Goal: Task Accomplishment & Management: Use online tool/utility

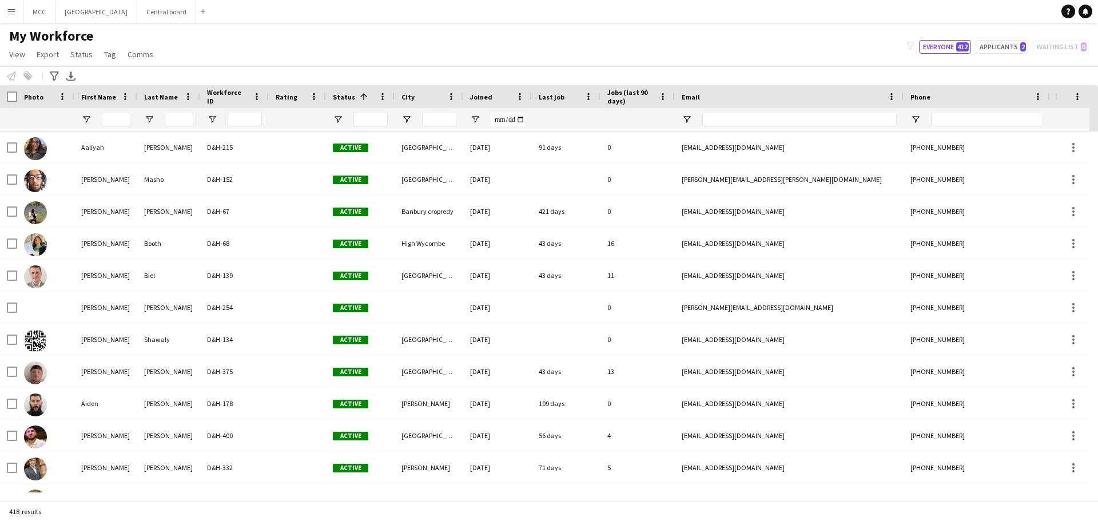
click at [18, 13] on button "Menu" at bounding box center [11, 11] width 23 height 23
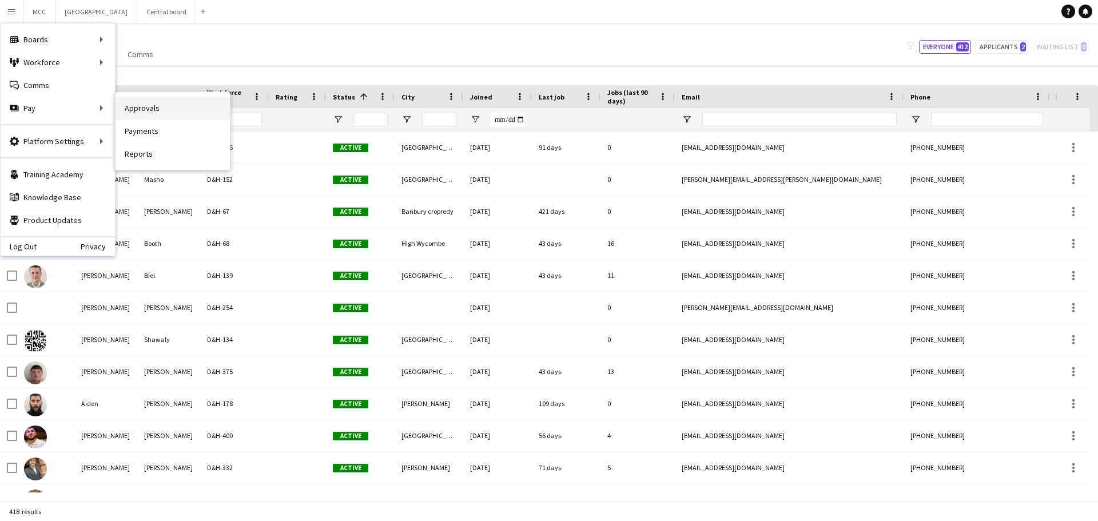
click at [128, 108] on link "Approvals" at bounding box center [173, 108] width 114 height 23
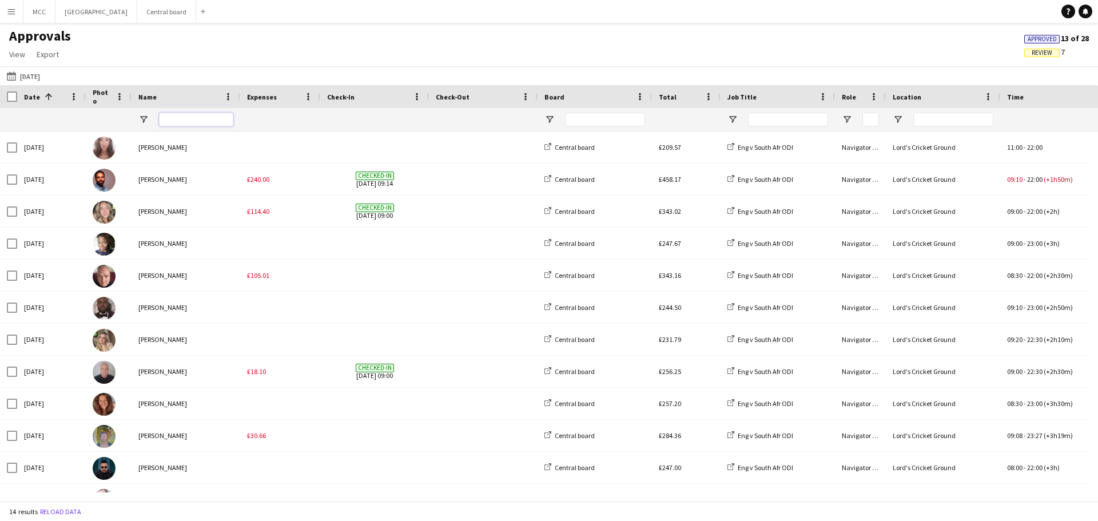
click at [176, 117] on input "Name Filter Input" at bounding box center [196, 120] width 74 height 14
click at [38, 77] on button "[DATE] [DATE]" at bounding box center [24, 76] width 38 height 14
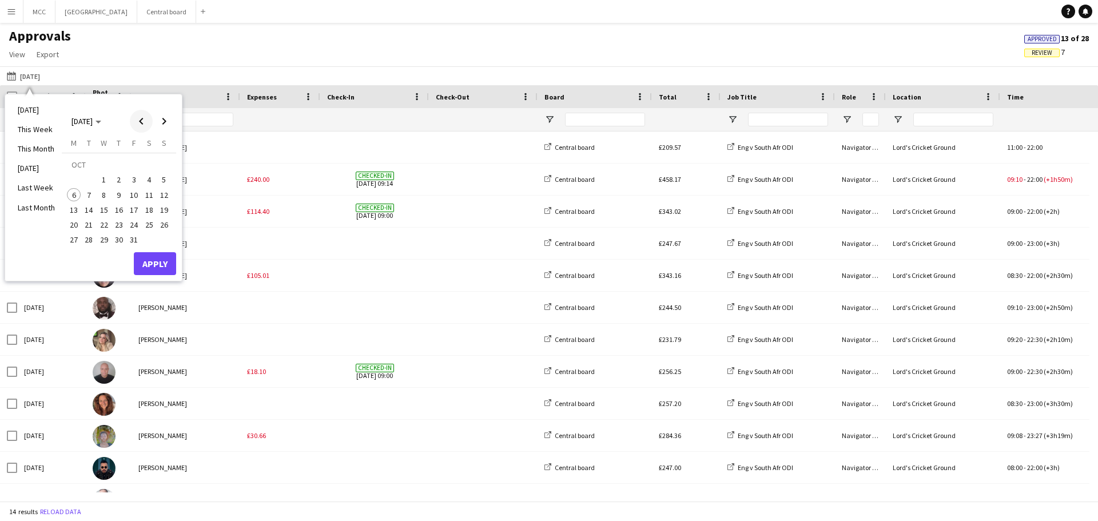
click at [140, 128] on span "Previous month" at bounding box center [141, 121] width 23 height 23
click at [135, 162] on span "1" at bounding box center [134, 166] width 14 height 16
click at [168, 226] on span "31" at bounding box center [164, 228] width 14 height 14
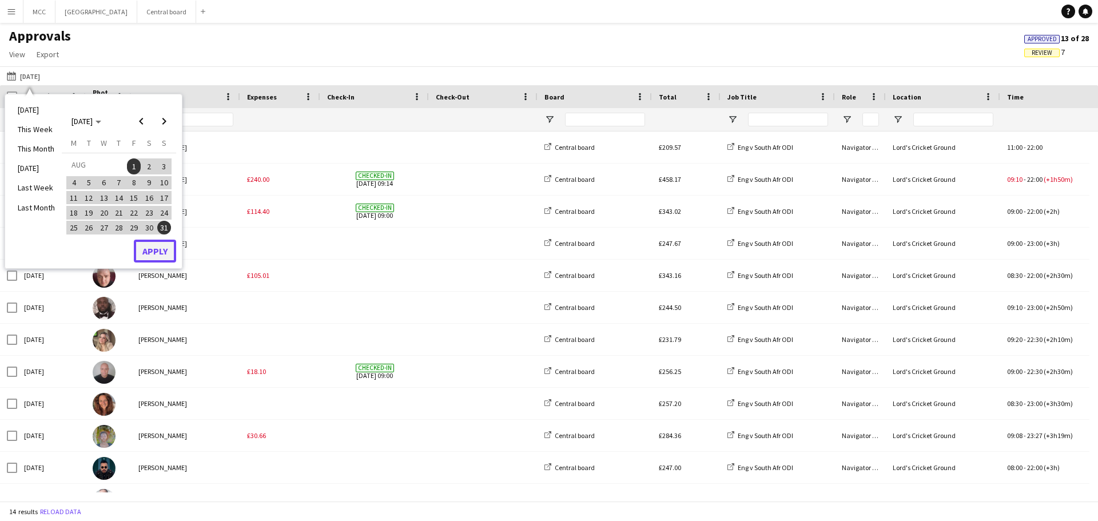
click at [166, 250] on button "Apply" at bounding box center [155, 251] width 42 height 23
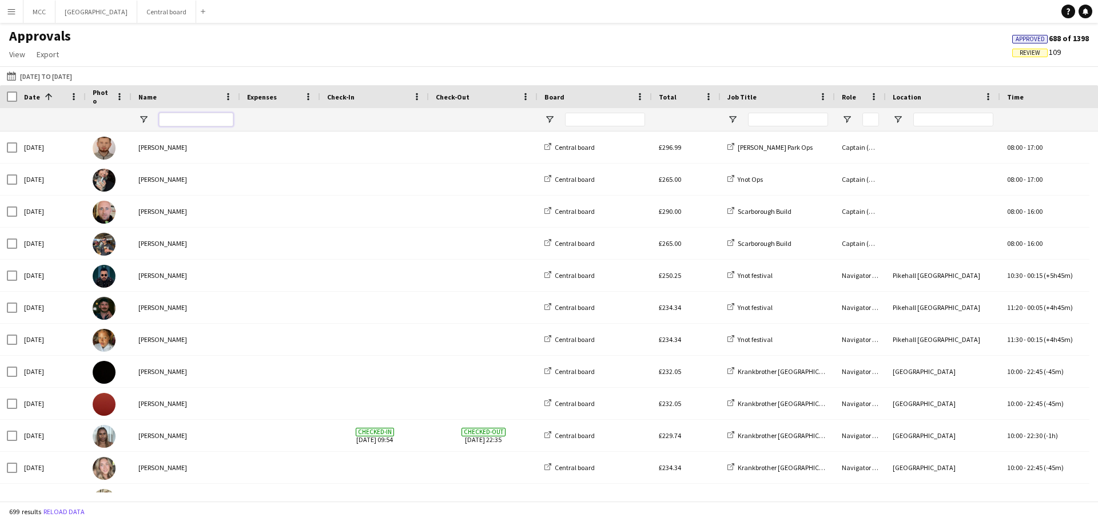
click at [185, 125] on input "Name Filter Input" at bounding box center [196, 120] width 74 height 14
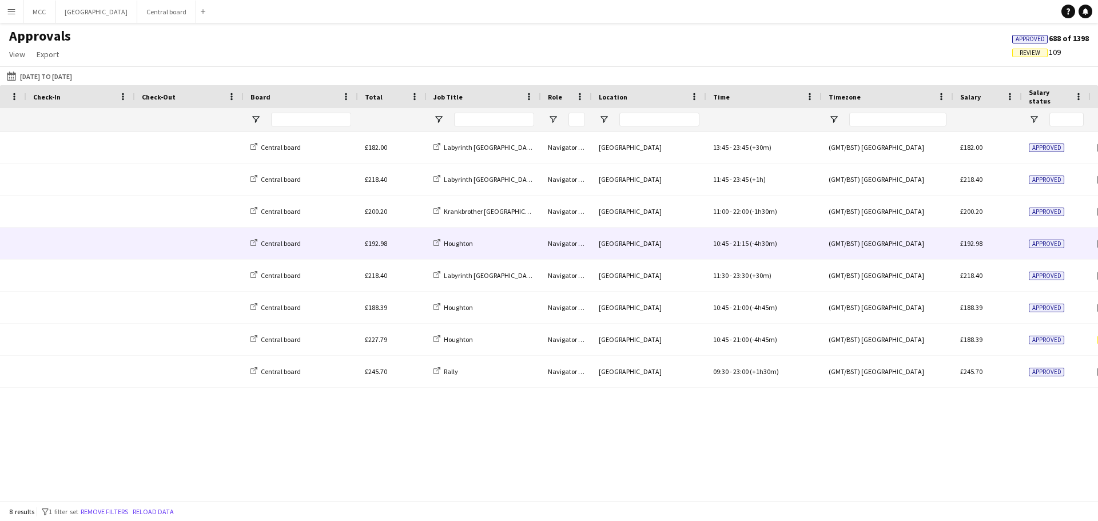
scroll to position [0, 299]
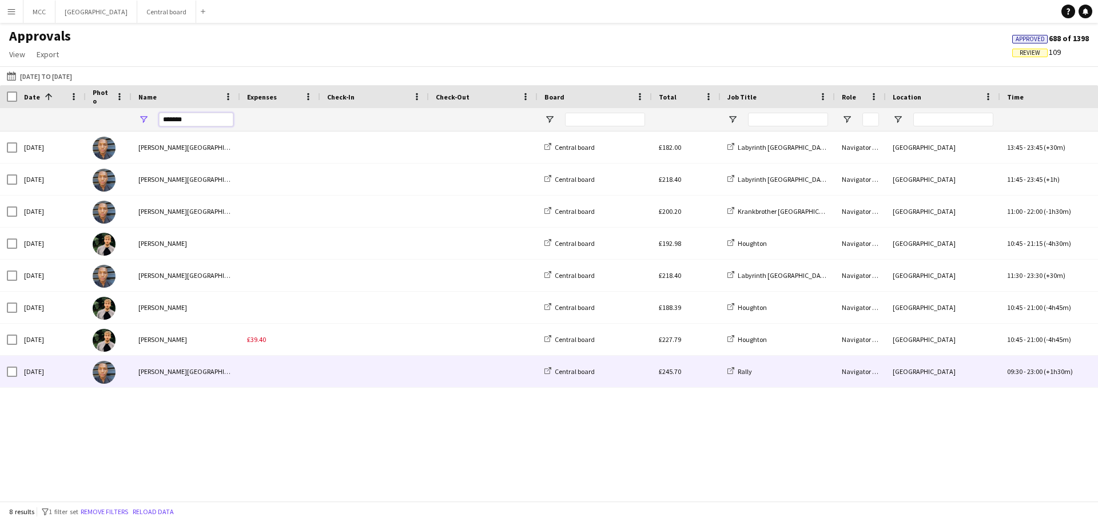
type input "*******"
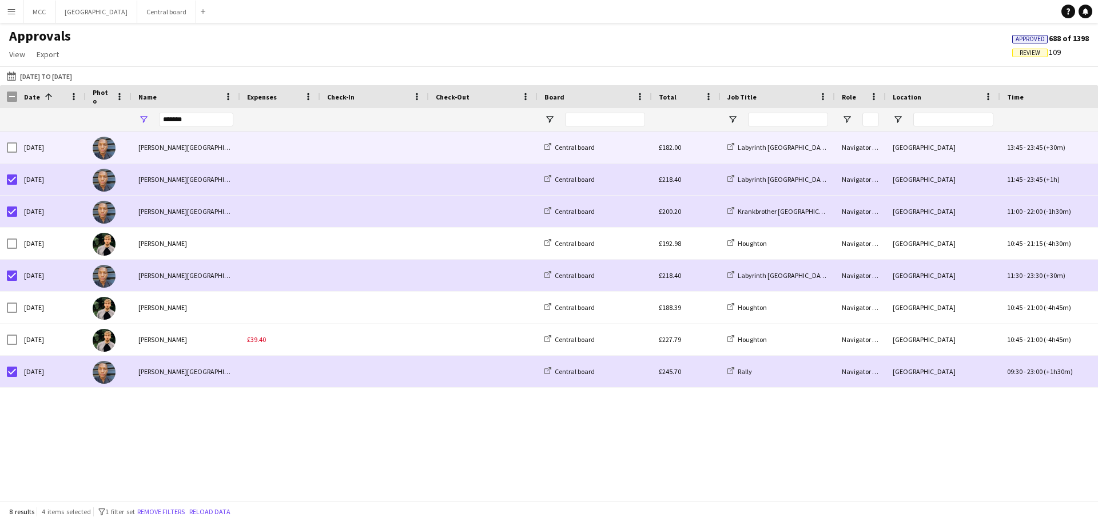
click at [13, 141] on div at bounding box center [12, 148] width 10 height 32
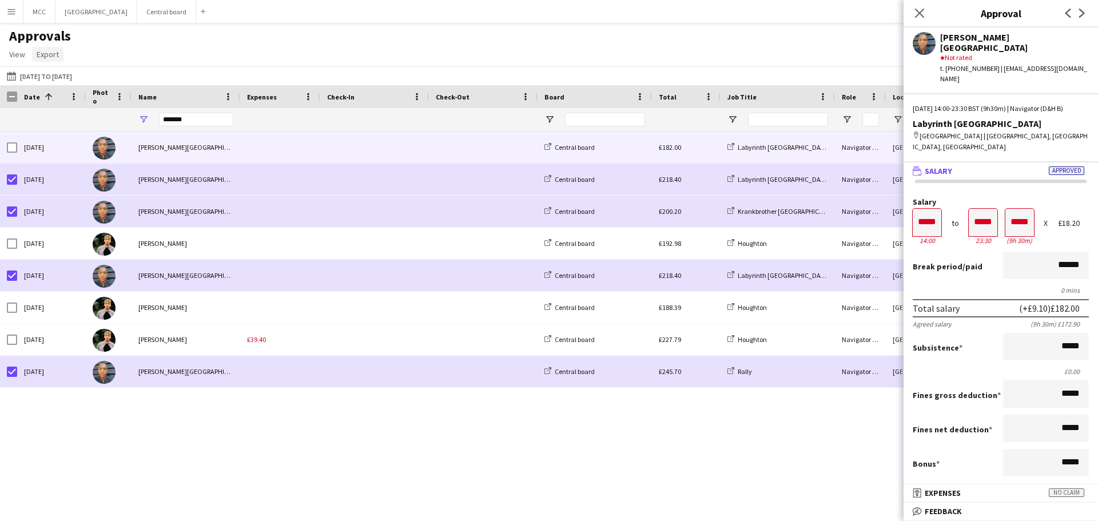
click at [42, 57] on span "Export" at bounding box center [48, 54] width 22 height 10
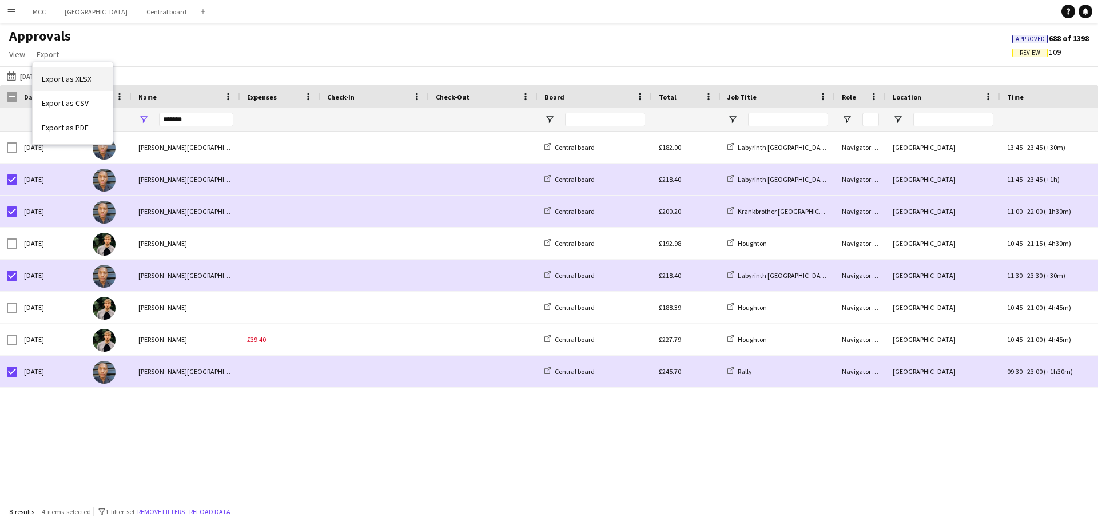
click at [53, 82] on span "Export as XLSX" at bounding box center [67, 79] width 50 height 10
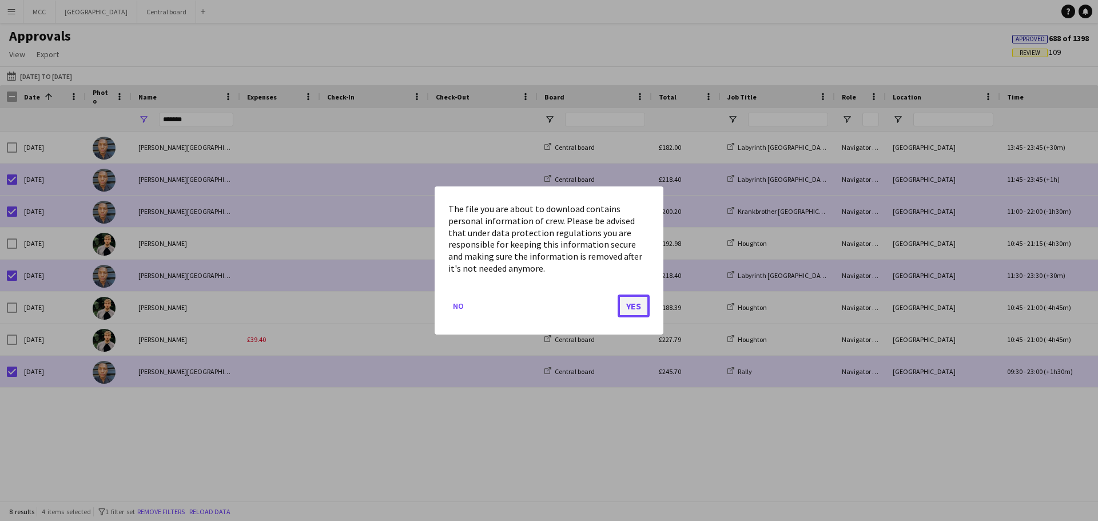
click at [618, 301] on button "Yes" at bounding box center [634, 306] width 32 height 23
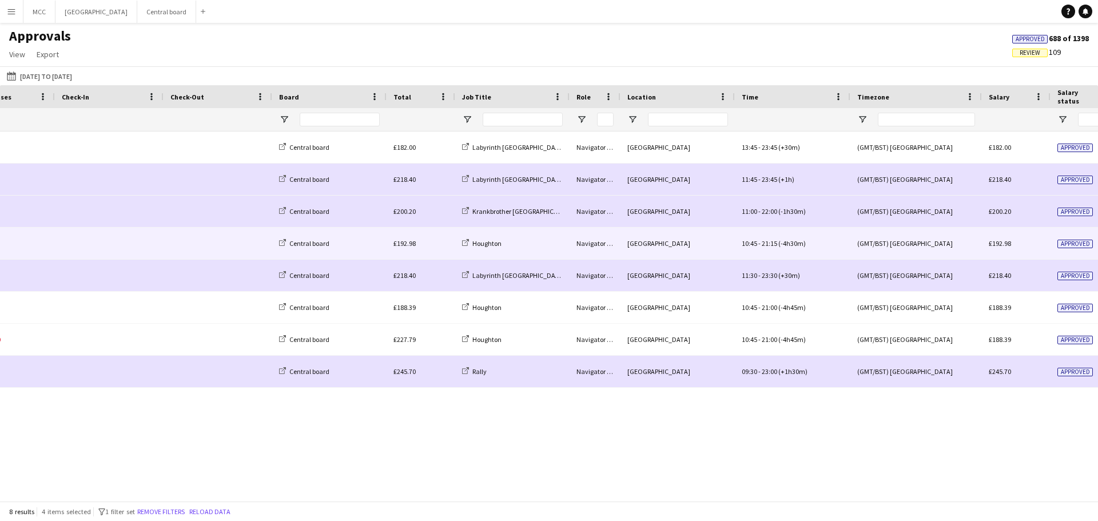
scroll to position [0, 273]
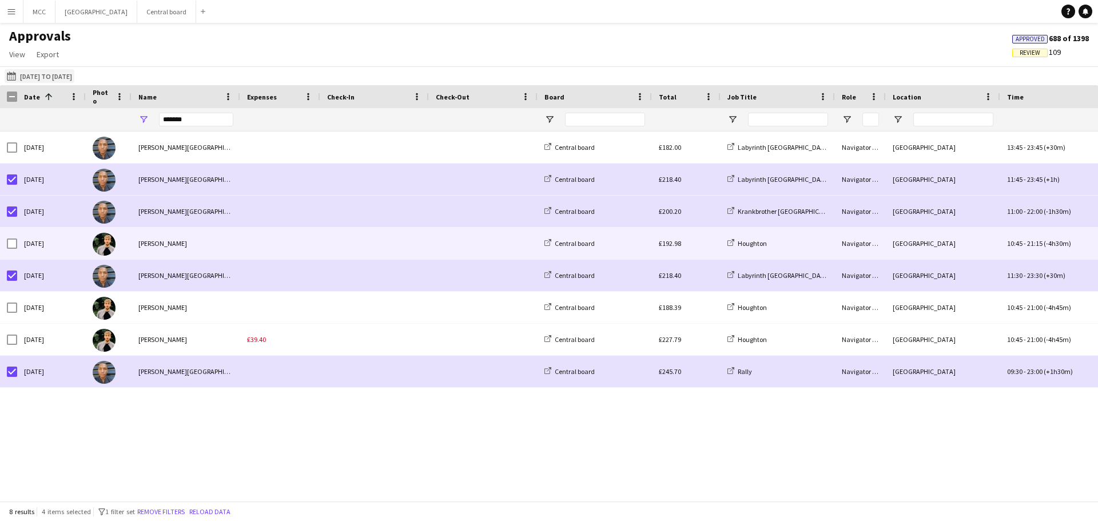
click at [74, 76] on button "[DATE] [DATE] to [DATE]" at bounding box center [40, 76] width 70 height 14
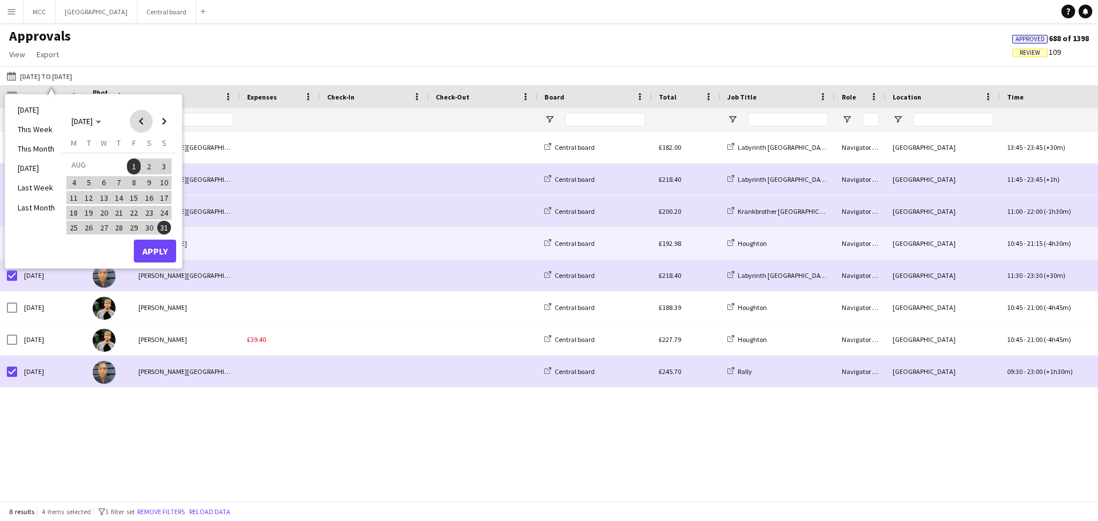
click at [137, 120] on span "Previous month" at bounding box center [141, 121] width 23 height 23
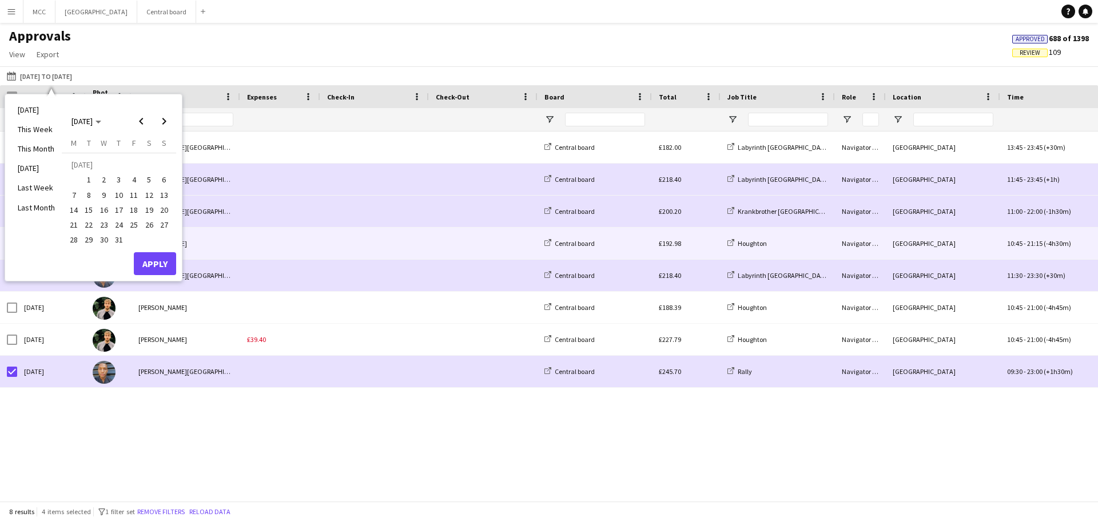
click at [117, 237] on span "31" at bounding box center [119, 240] width 14 height 14
click at [158, 261] on button "Apply" at bounding box center [155, 263] width 42 height 23
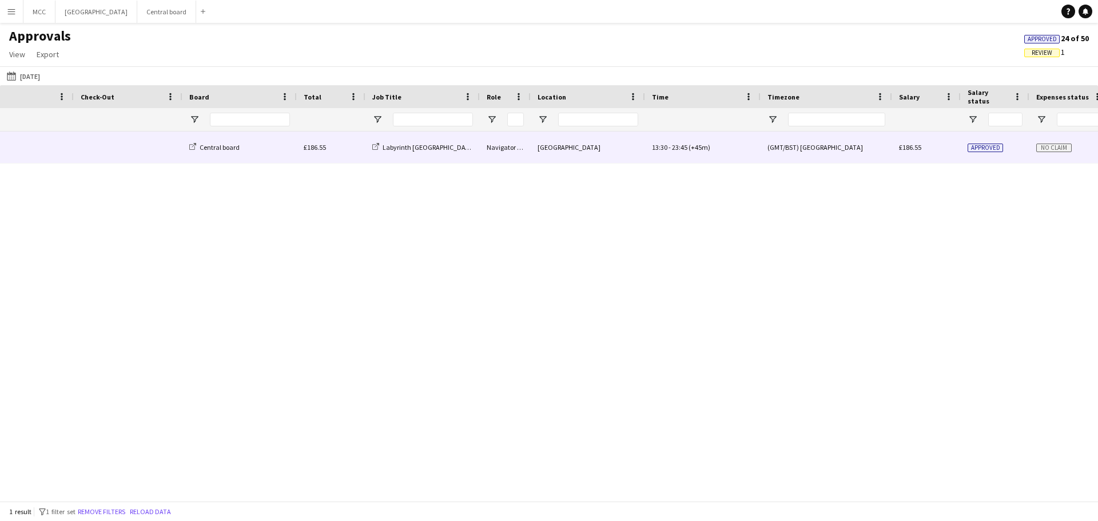
click at [689, 149] on span "(+45m)" at bounding box center [700, 147] width 22 height 9
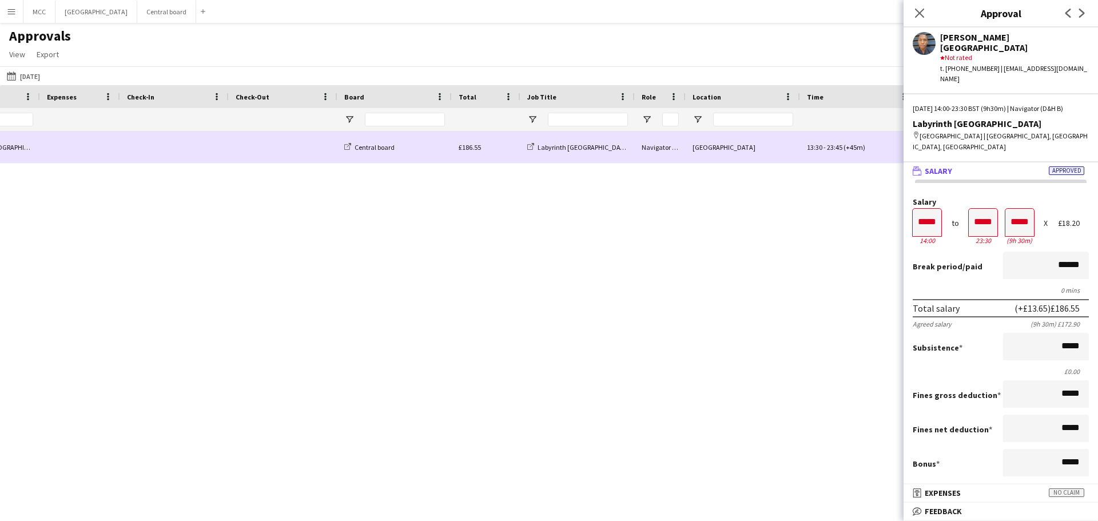
scroll to position [0, 236]
